Goal: Task Accomplishment & Management: Manage account settings

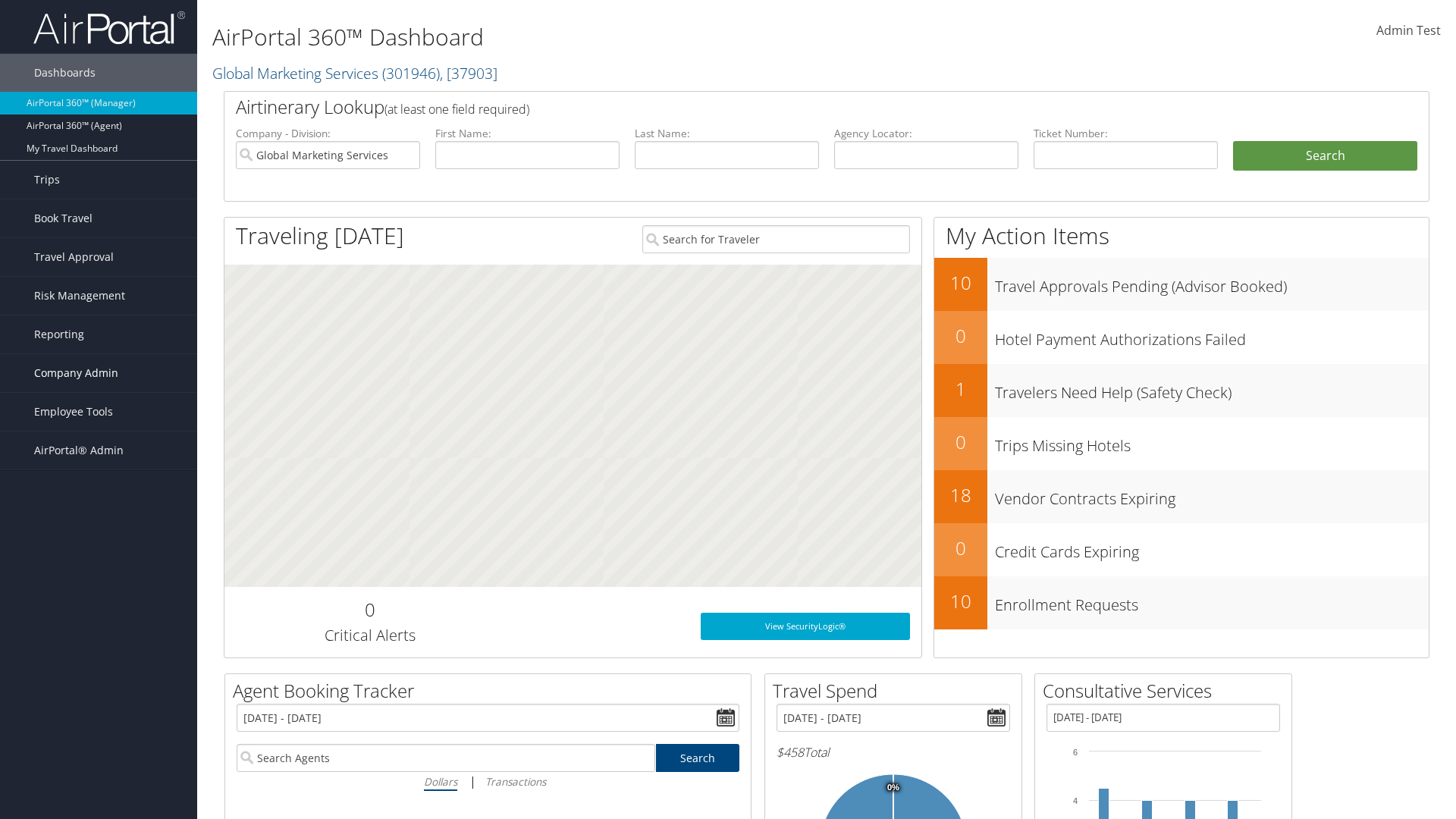
click at [99, 373] on span "Company Admin" at bounding box center [75, 373] width 84 height 38
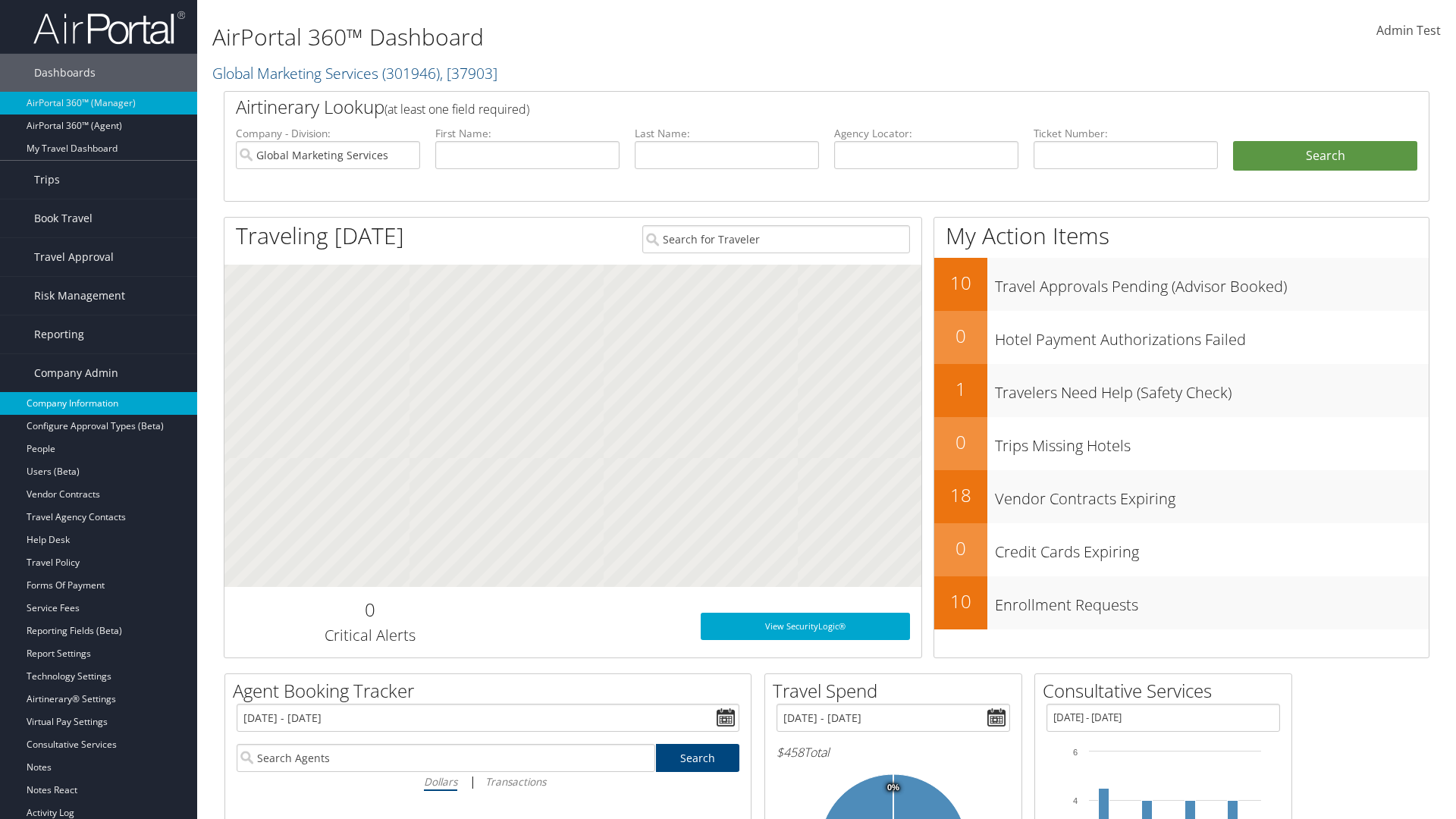
click at [99, 403] on link "Company Information" at bounding box center [98, 403] width 197 height 22
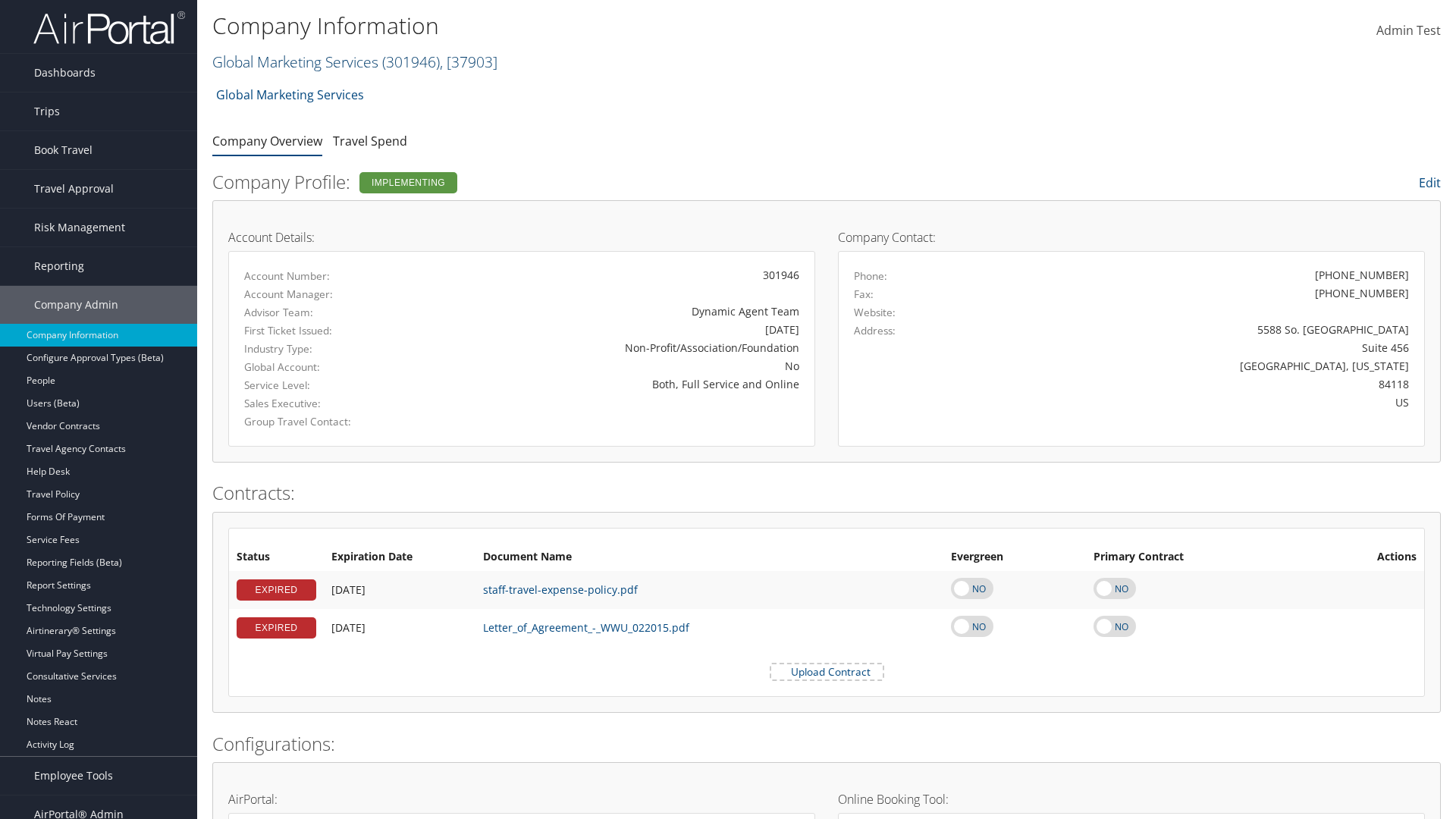
click at [293, 61] on link "Global Marketing Services ( 301946 ) , [ 37903 ]" at bounding box center [354, 61] width 285 height 20
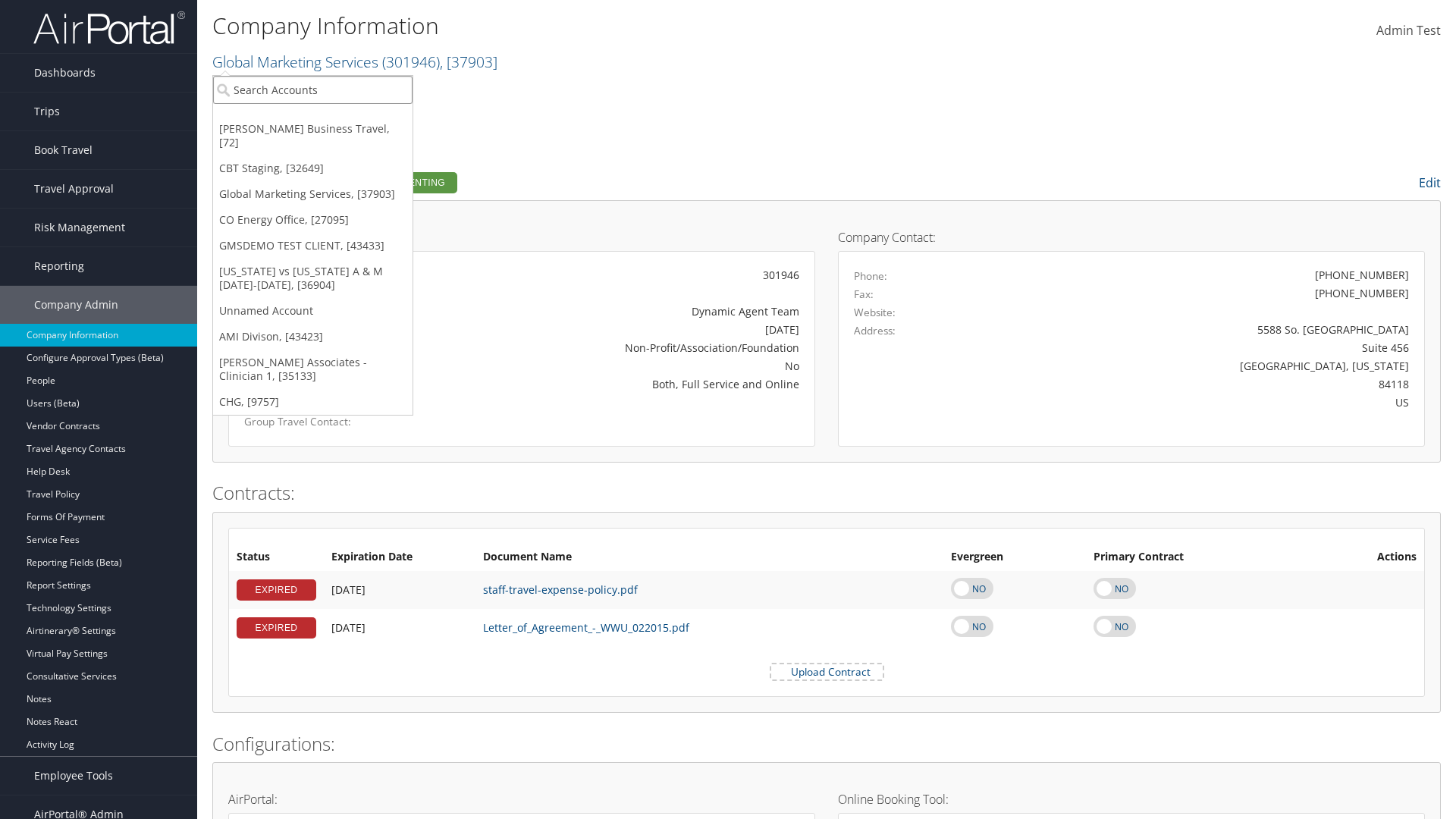
click at [312, 89] on input "search" at bounding box center [312, 89] width 199 height 28
type input "CBTSTG"
click at [312, 117] on div "CBT Staging (CBTSTG), [32649]" at bounding box center [312, 117] width 216 height 14
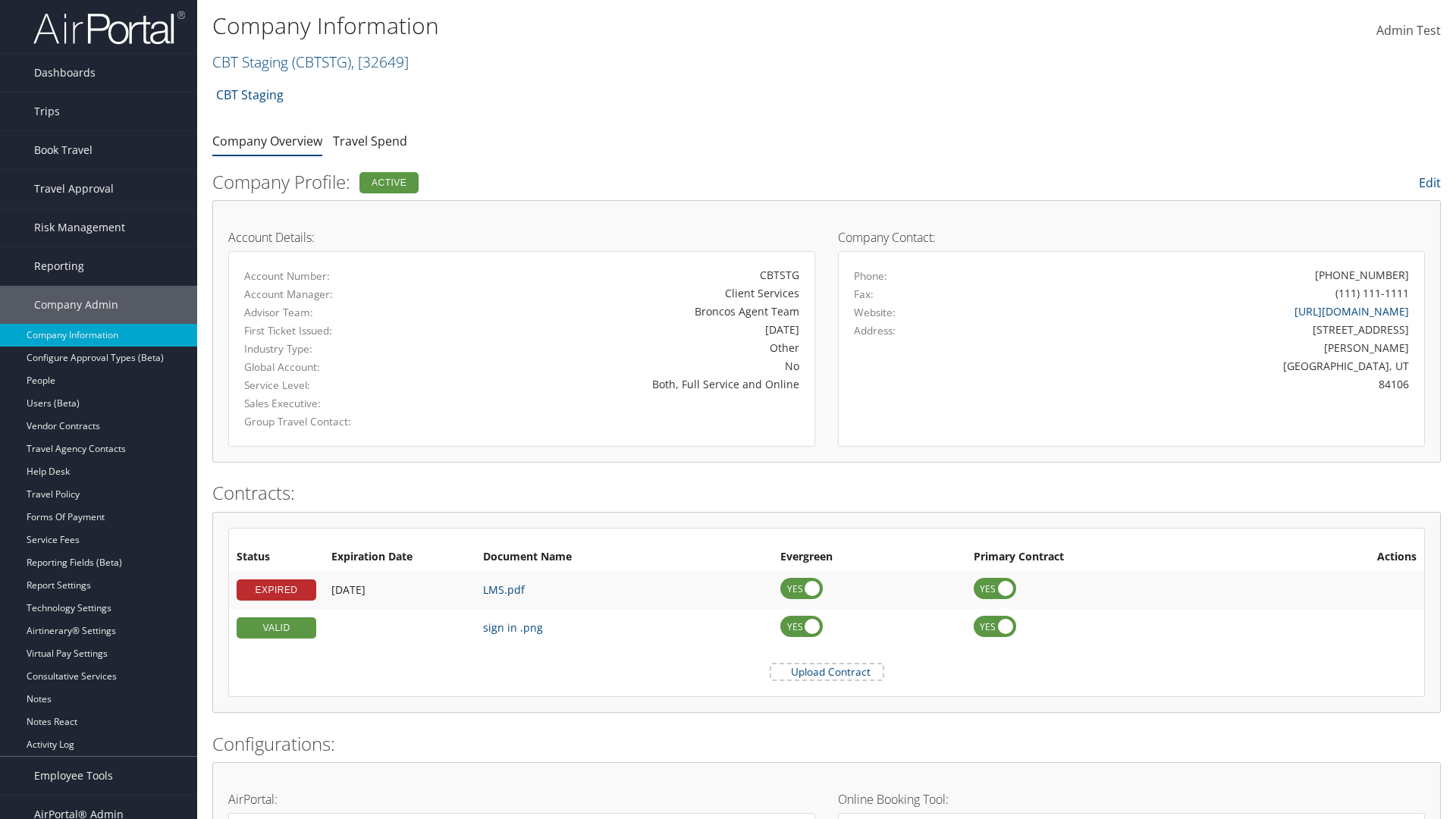
scroll to position [721, 0]
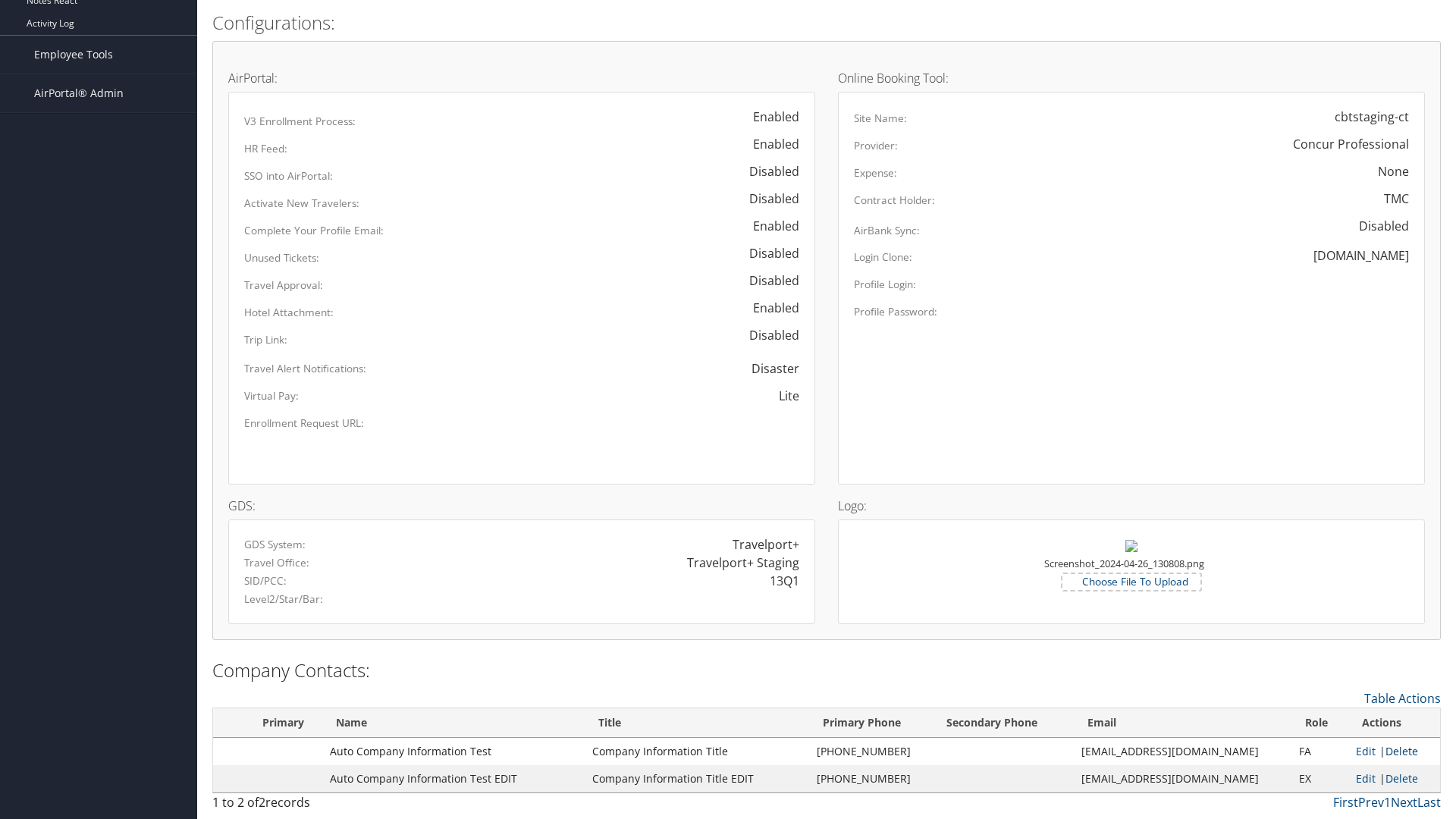
click at [1396, 751] on link "Delete" at bounding box center [1401, 751] width 33 height 14
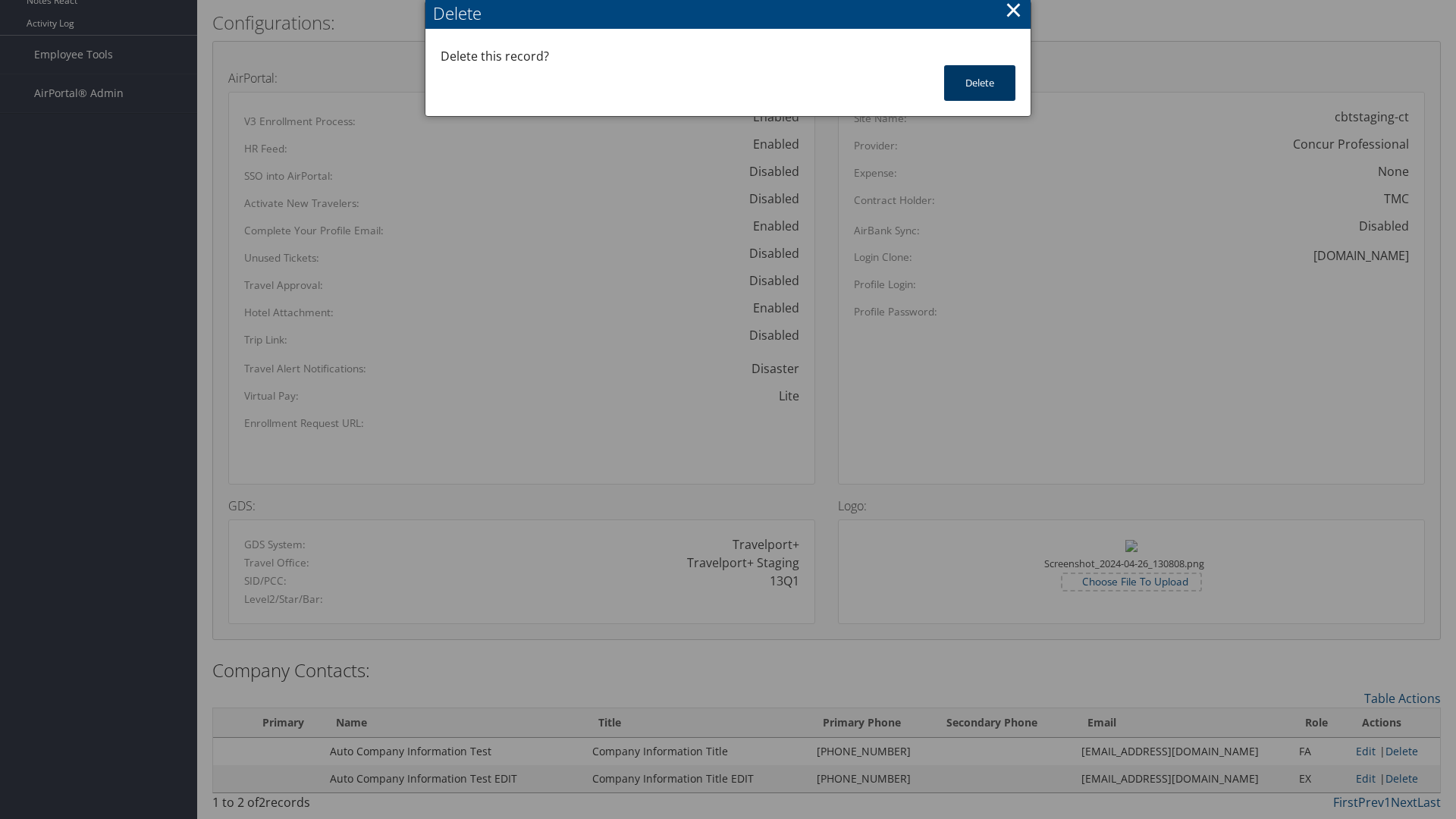
click at [980, 83] on button "Delete" at bounding box center [980, 83] width 71 height 35
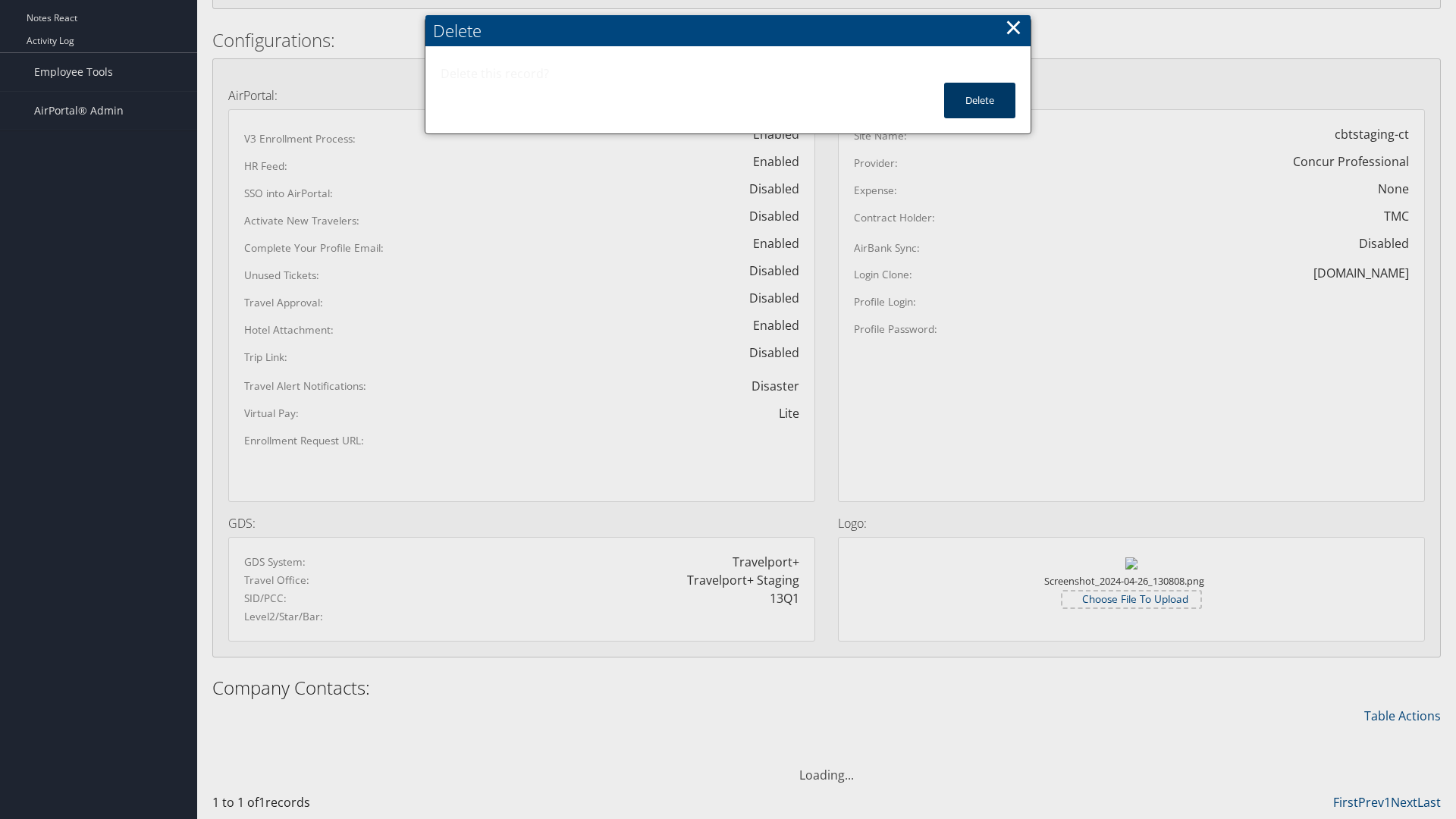
scroll to position [703, 0]
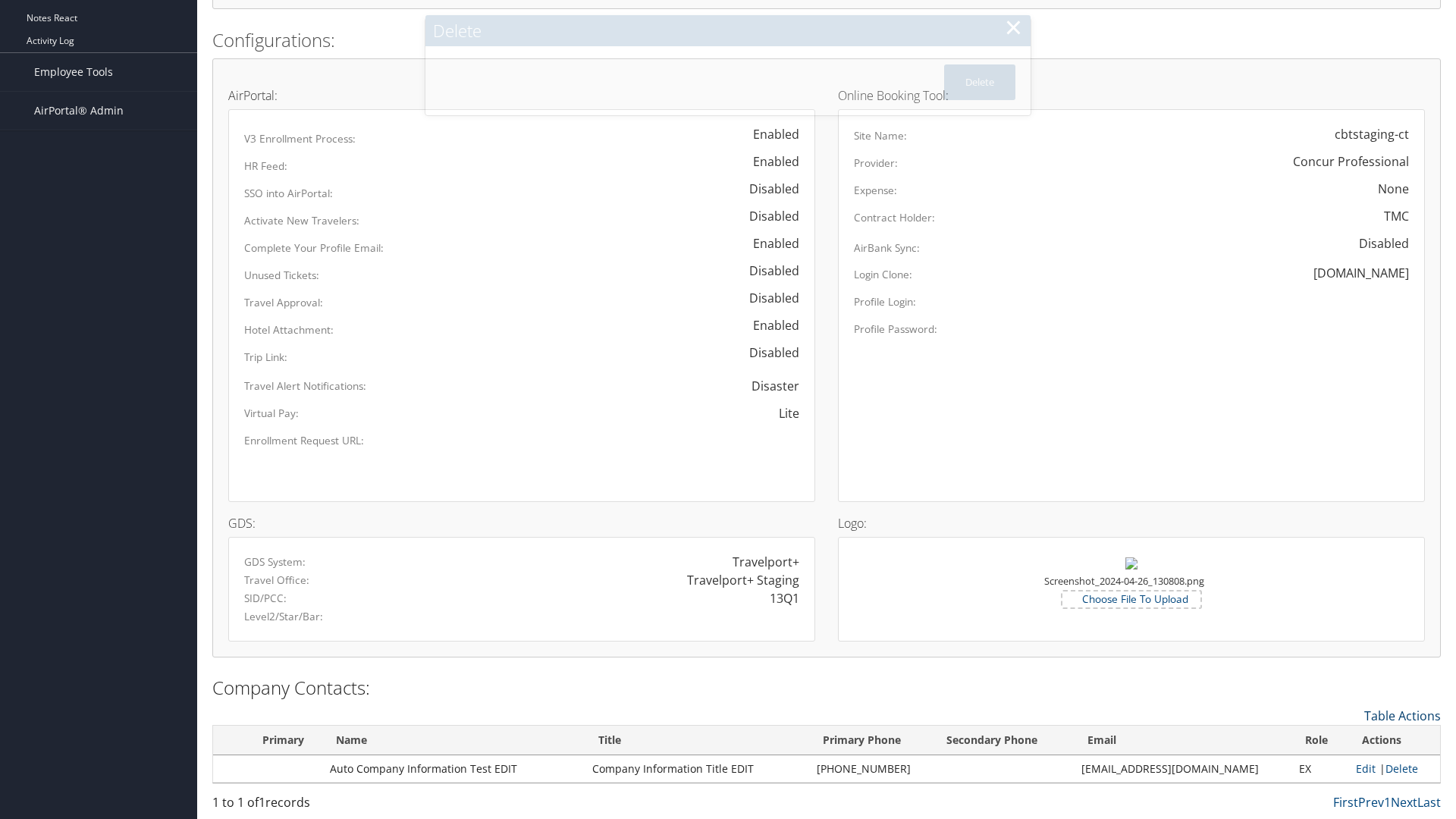
click at [1402, 715] on link "Table Actions" at bounding box center [1402, 715] width 76 height 17
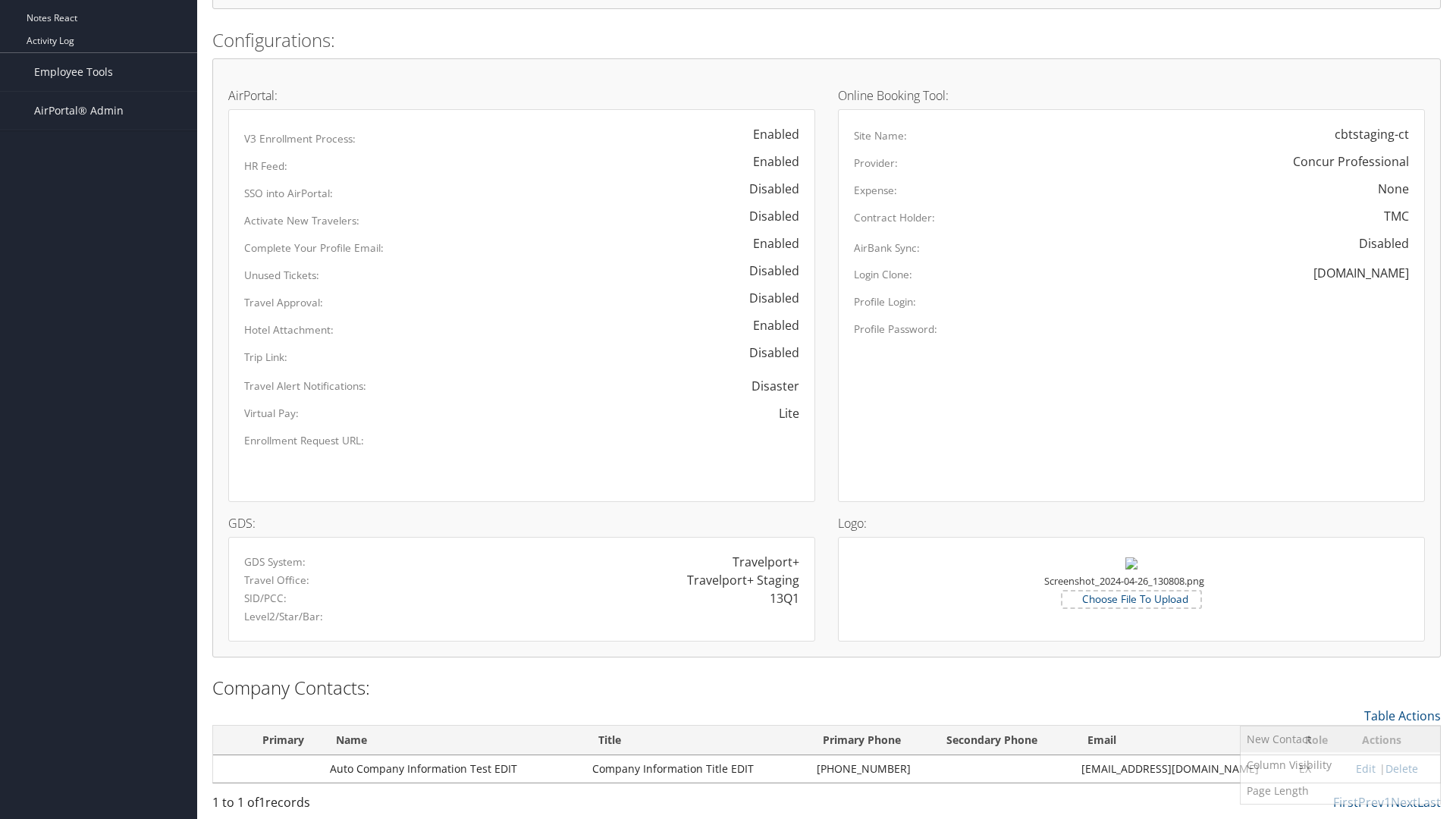
click at [1340, 739] on link "New Contact" at bounding box center [1340, 740] width 199 height 26
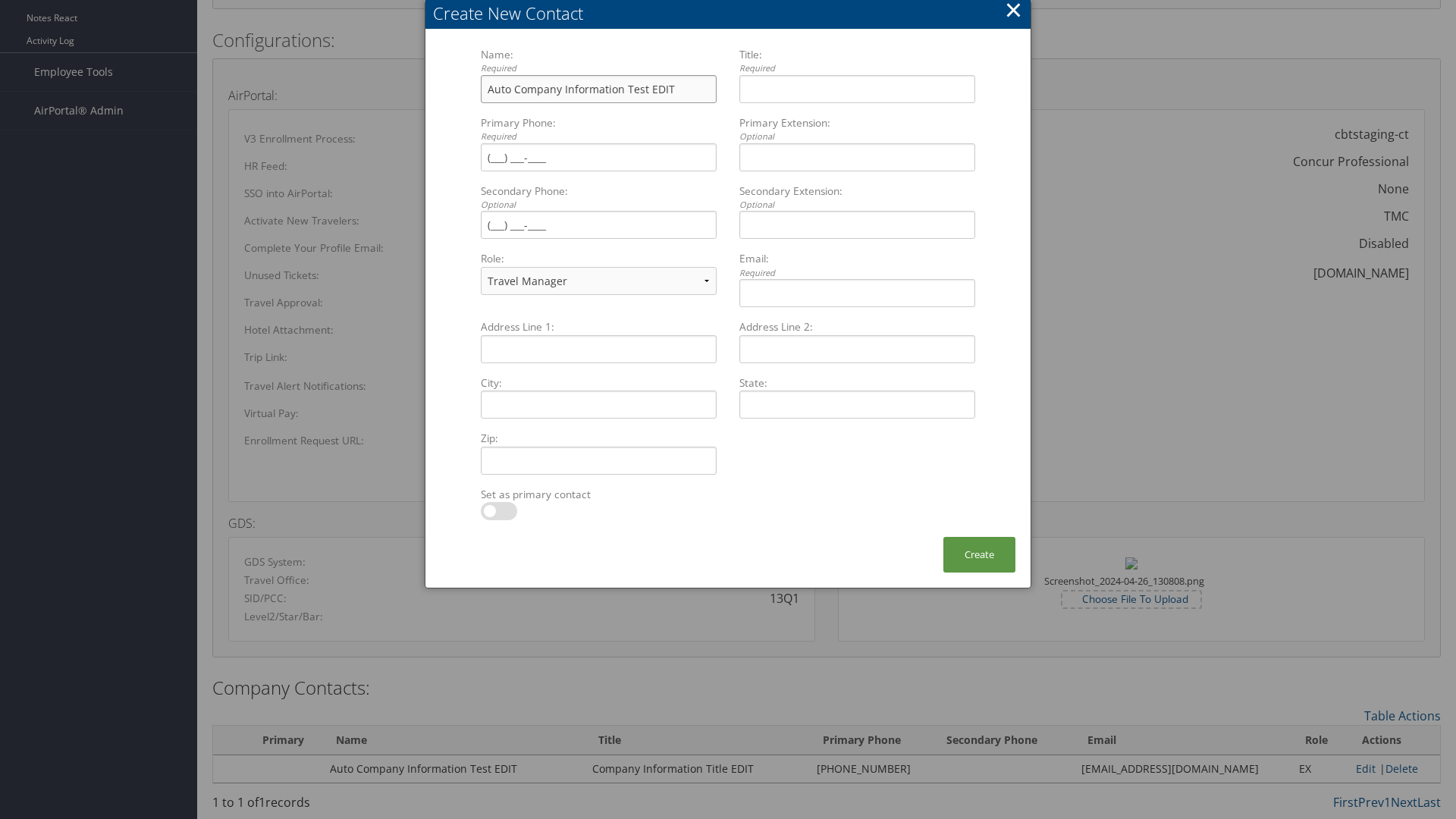
type input "Auto Company Information Test EDIT"
type input "Company Information Title EDIT"
type input "[PHONE_NUMBER]"
select select "EX"
type input "[PHONE_NUMBER]"
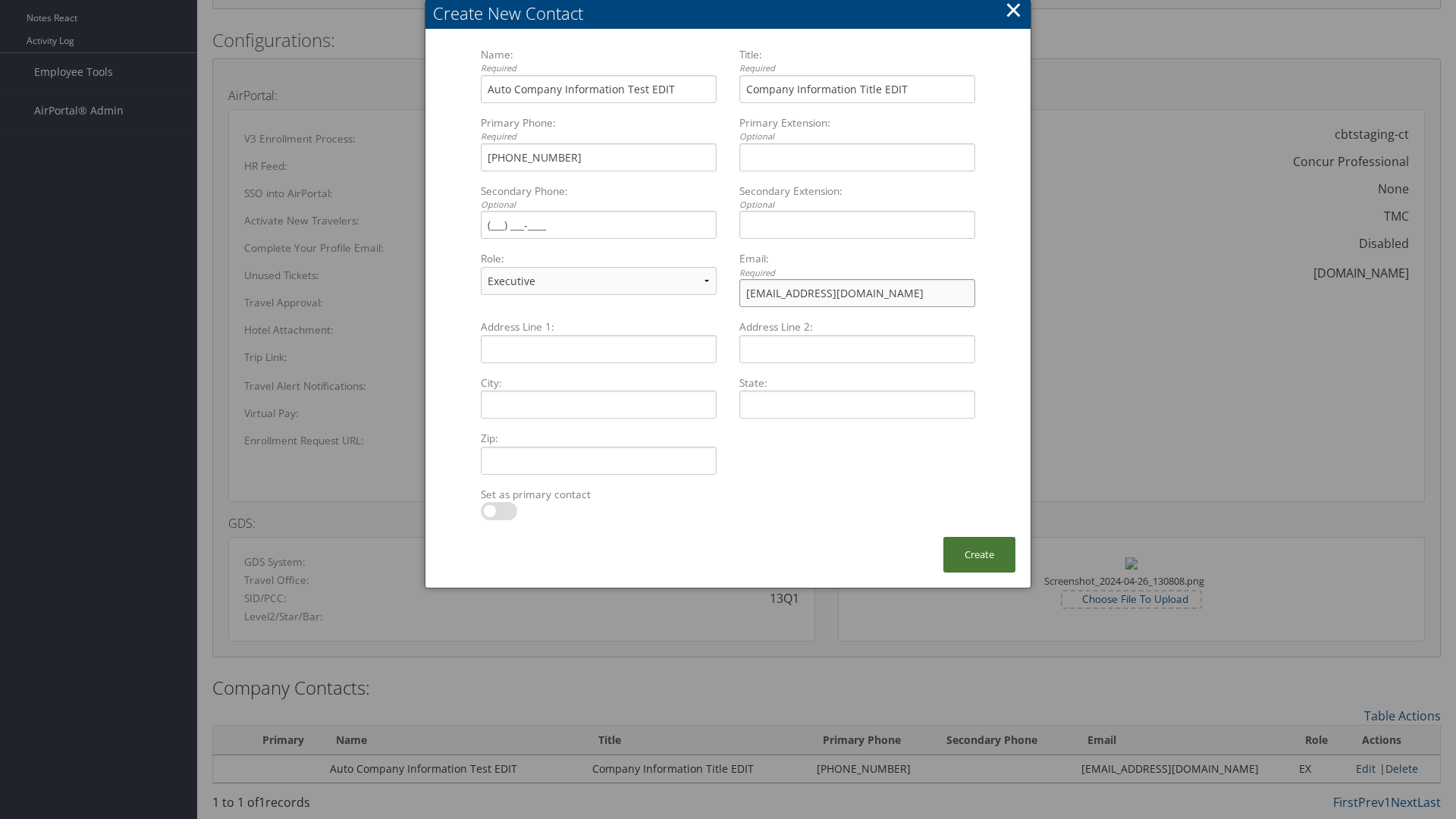
type input "[EMAIL_ADDRESS][DOMAIN_NAME]"
click at [979, 554] on button "Create" at bounding box center [980, 554] width 72 height 35
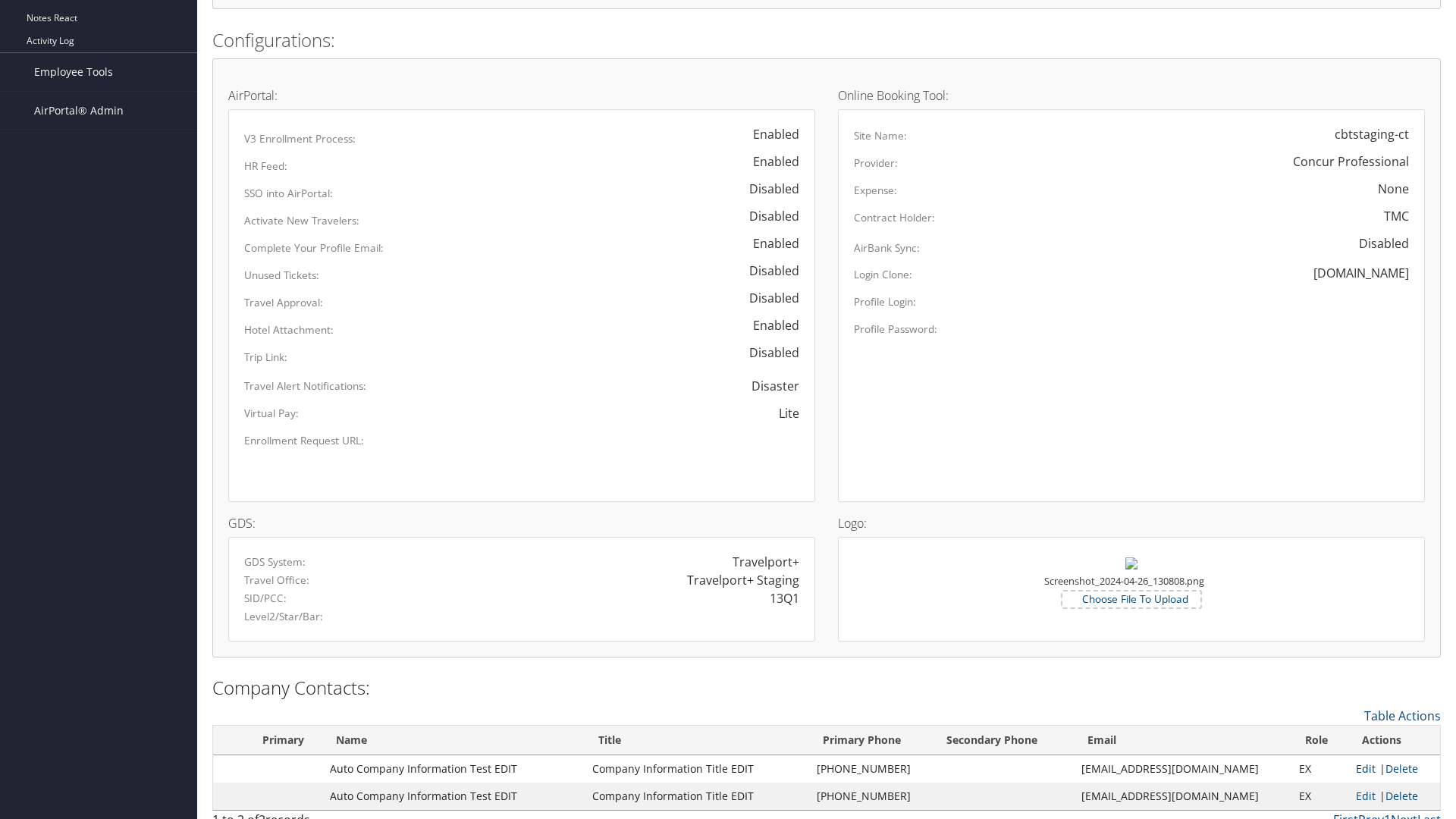
click at [1356, 768] on link "Edit" at bounding box center [1365, 768] width 20 height 14
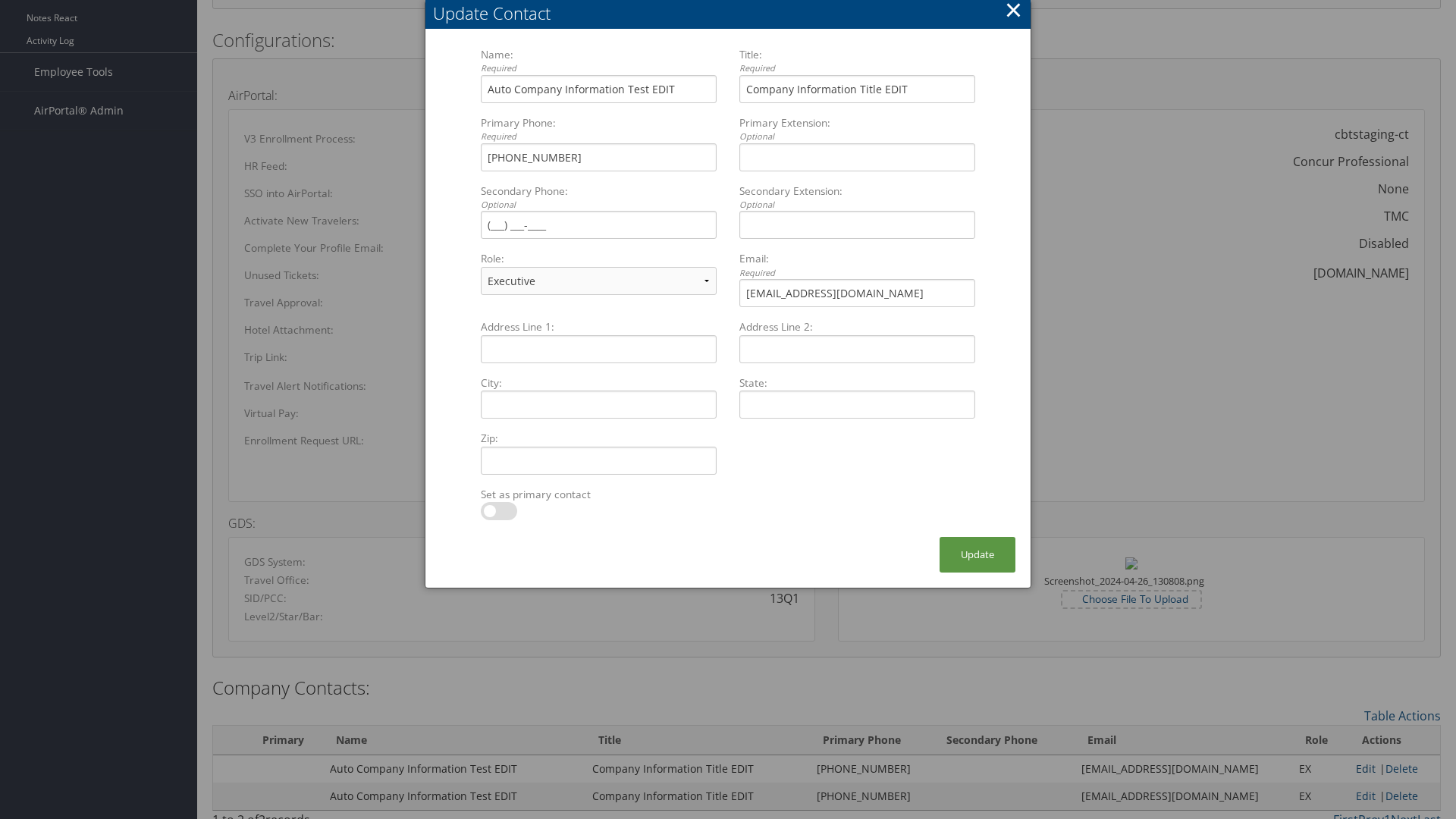
select select "FA"
click at [977, 554] on button "Update" at bounding box center [977, 554] width 75 height 35
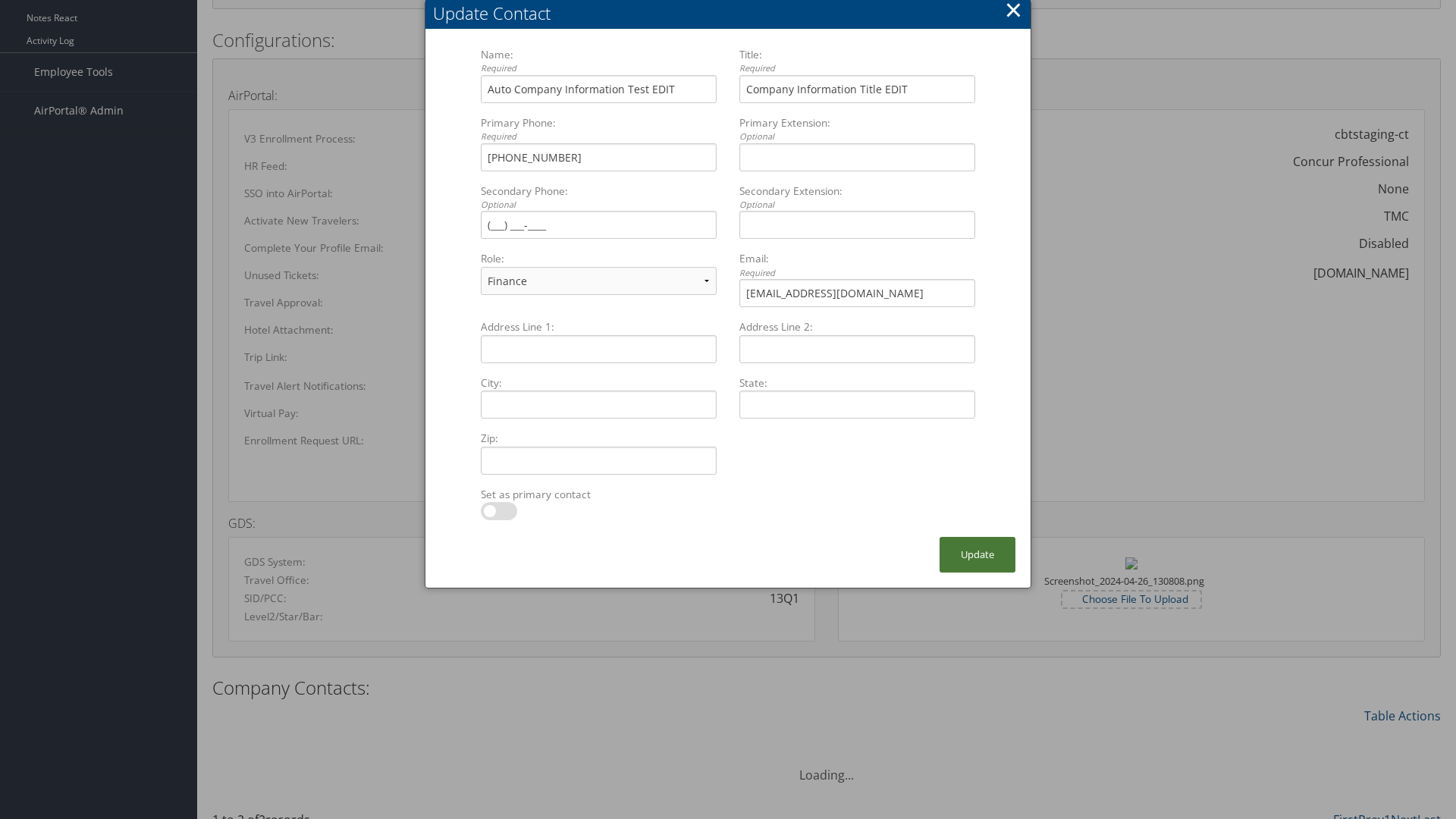
scroll to position [659, 0]
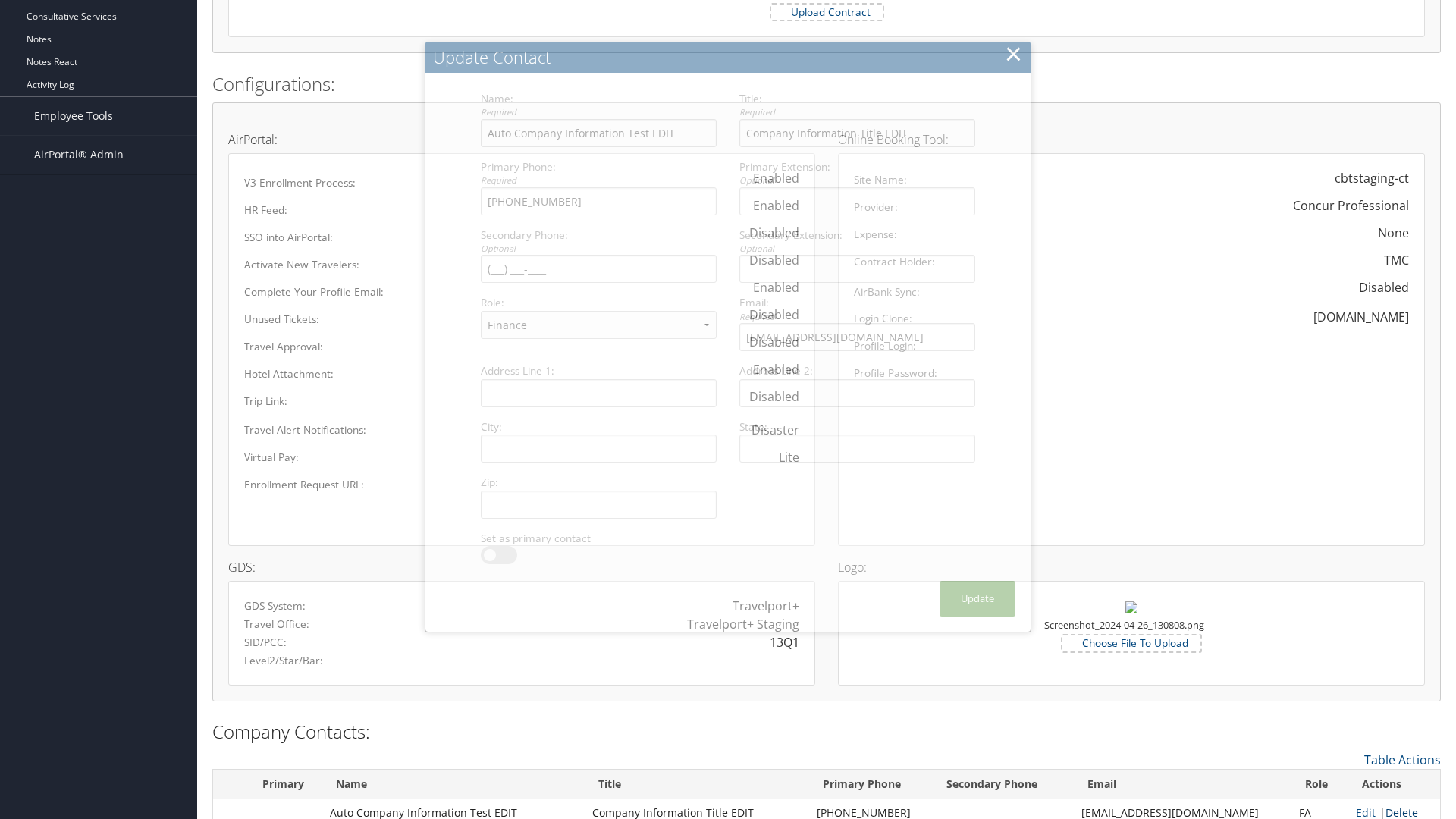
click at [1396, 811] on link "Delete" at bounding box center [1401, 813] width 33 height 14
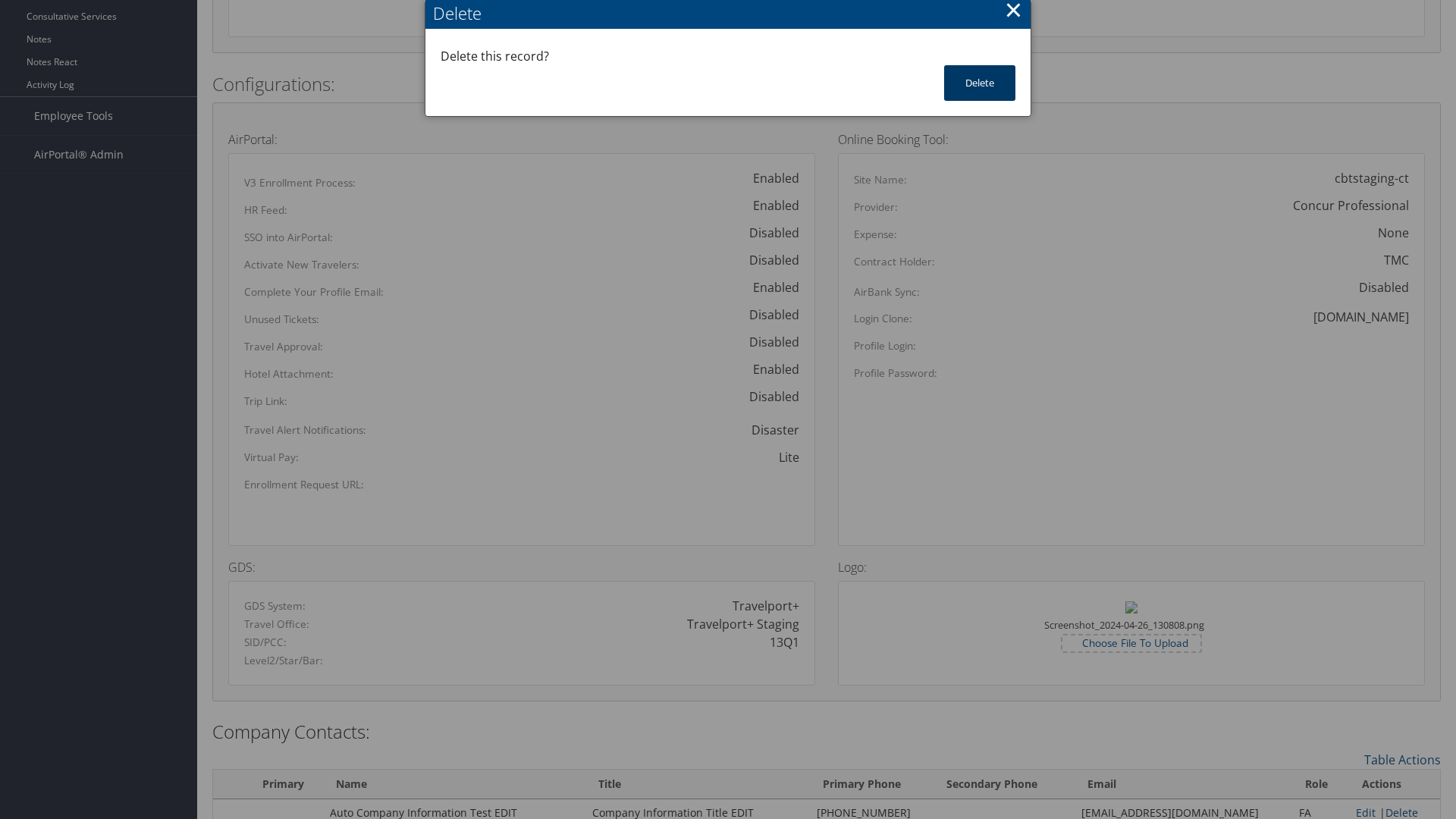
click at [980, 83] on button "Delete" at bounding box center [980, 83] width 71 height 35
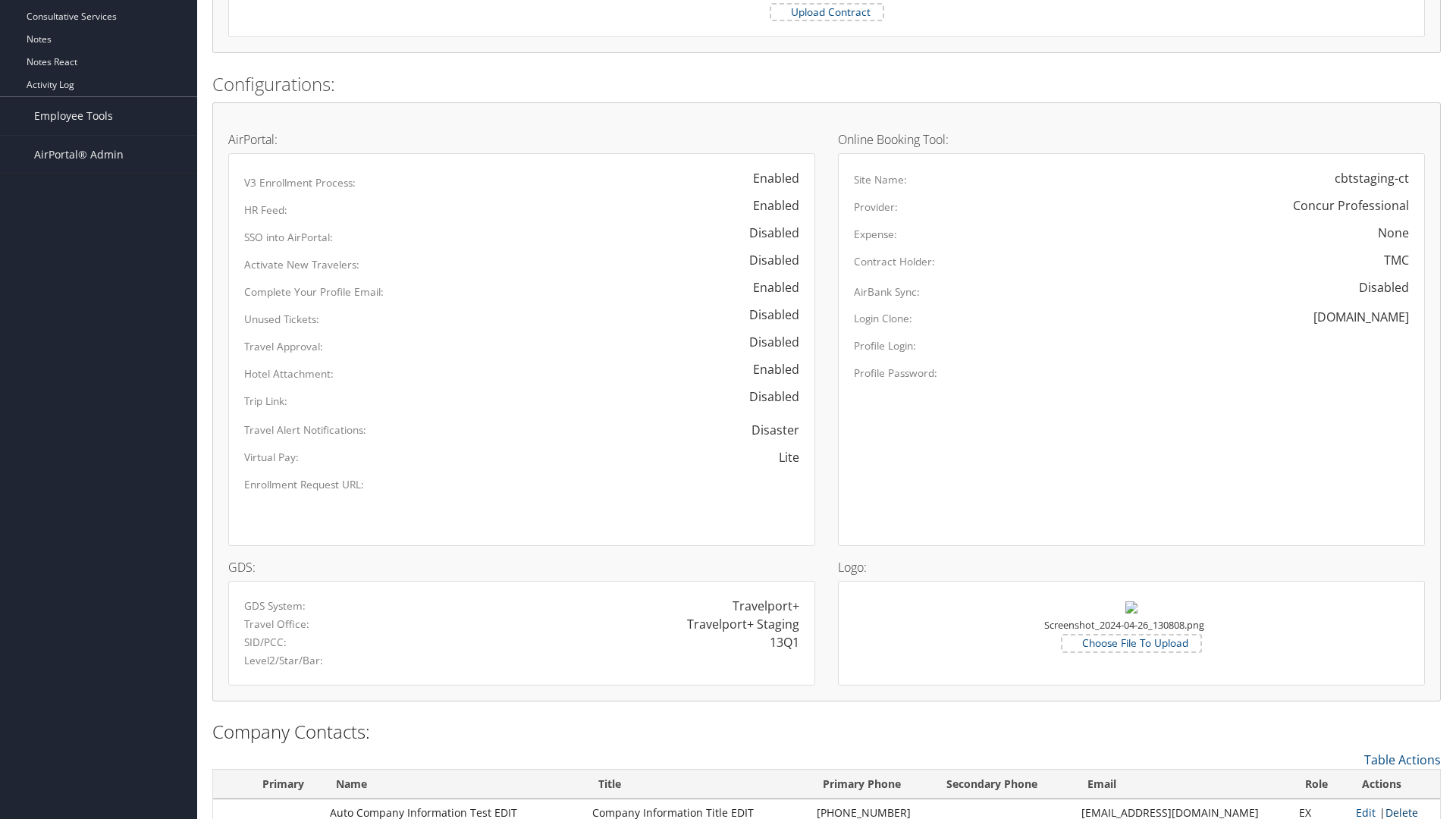
click at [1396, 811] on link "Delete" at bounding box center [1401, 813] width 33 height 14
